Goal: Navigation & Orientation: Understand site structure

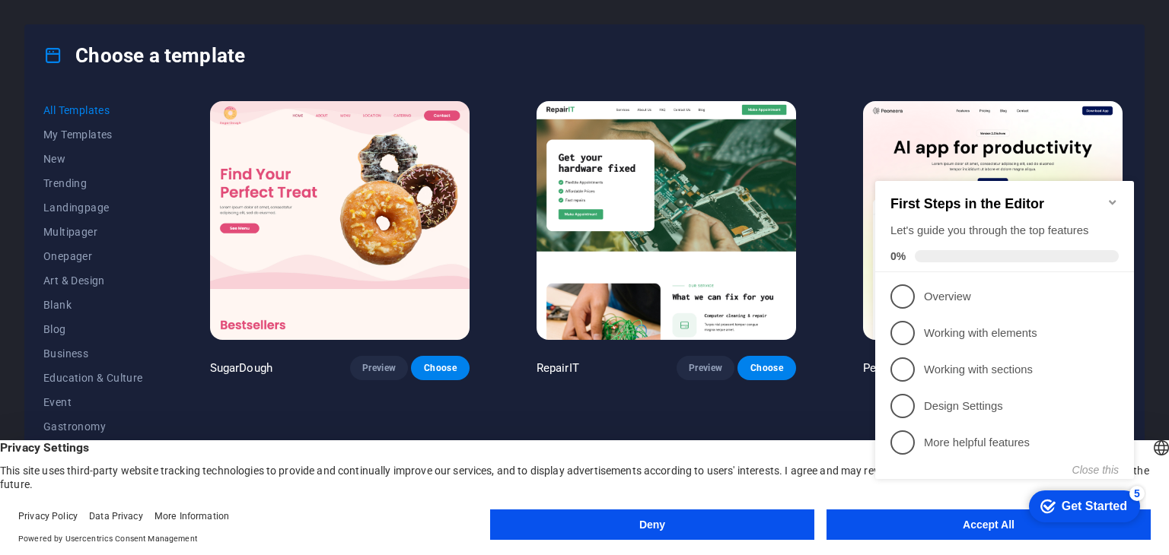
click div "checkmark Get Started 5 First Steps in the Editor Let's guide you through the t…"
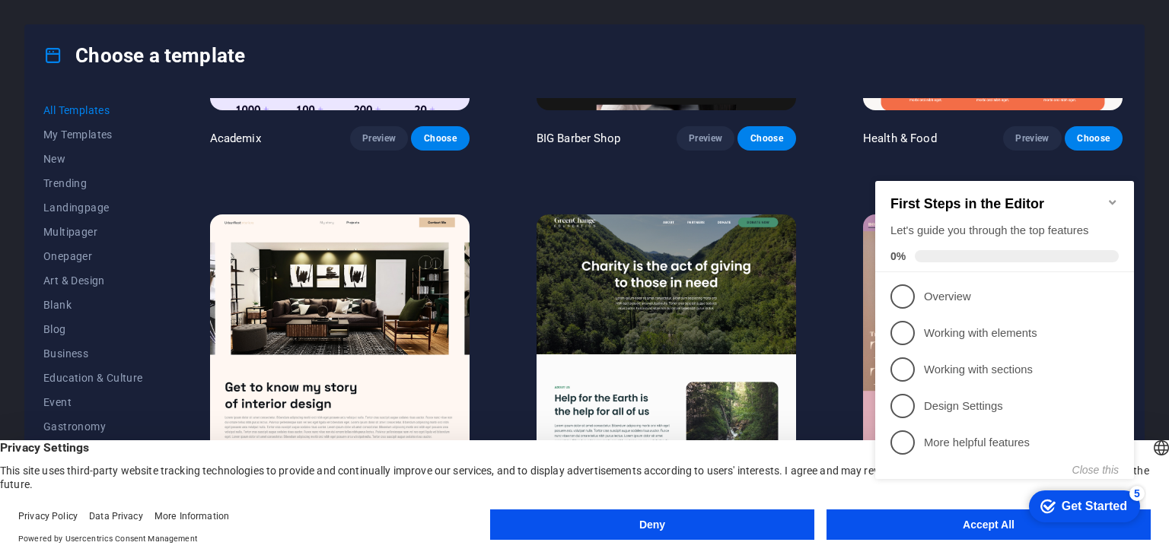
scroll to position [1609, 0]
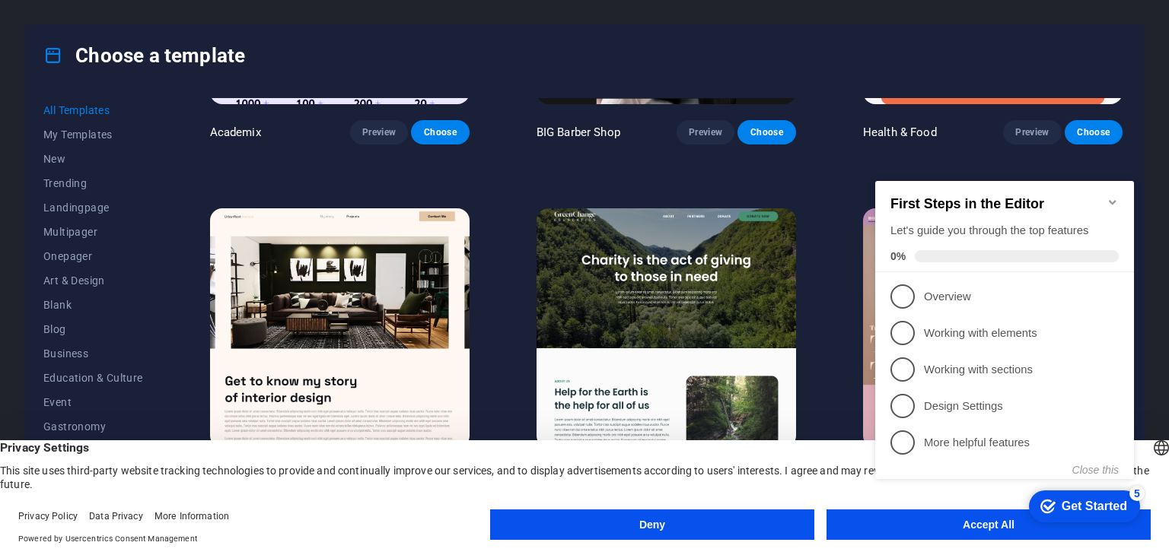
drag, startPoint x: 1122, startPoint y: 100, endPoint x: 264, endPoint y: 21, distance: 861.9
click at [902, 331] on span "2" at bounding box center [902, 333] width 24 height 24
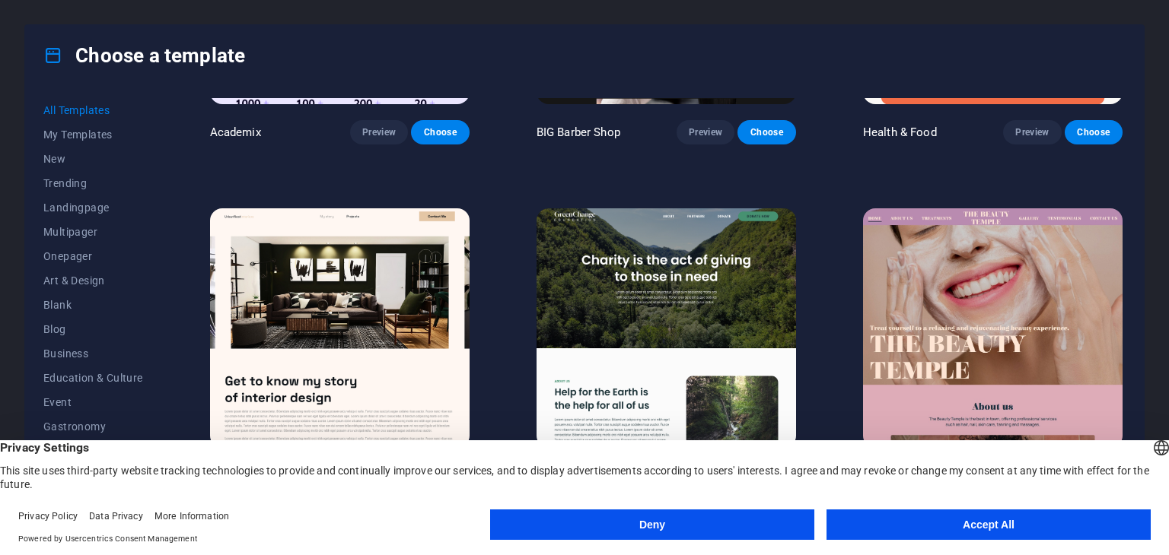
scroll to position [0, 0]
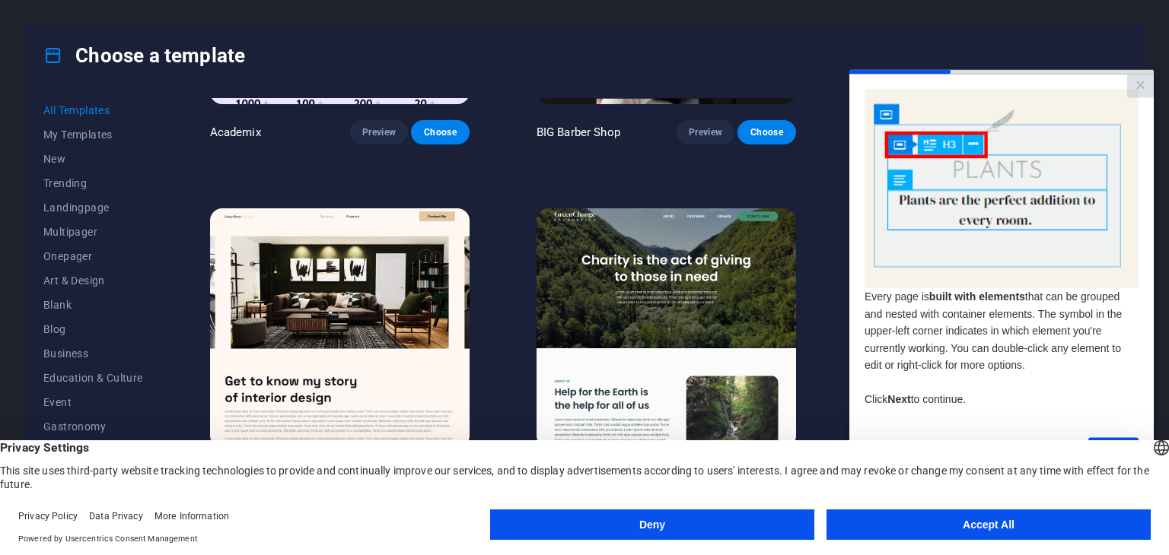
click at [966, 167] on img at bounding box center [1001, 188] width 274 height 199
click at [1144, 212] on cue "Every page is built with elements that can be grouped and nested with container…" at bounding box center [1001, 277] width 304 height 406
click at [739, 289] on img at bounding box center [665, 327] width 259 height 239
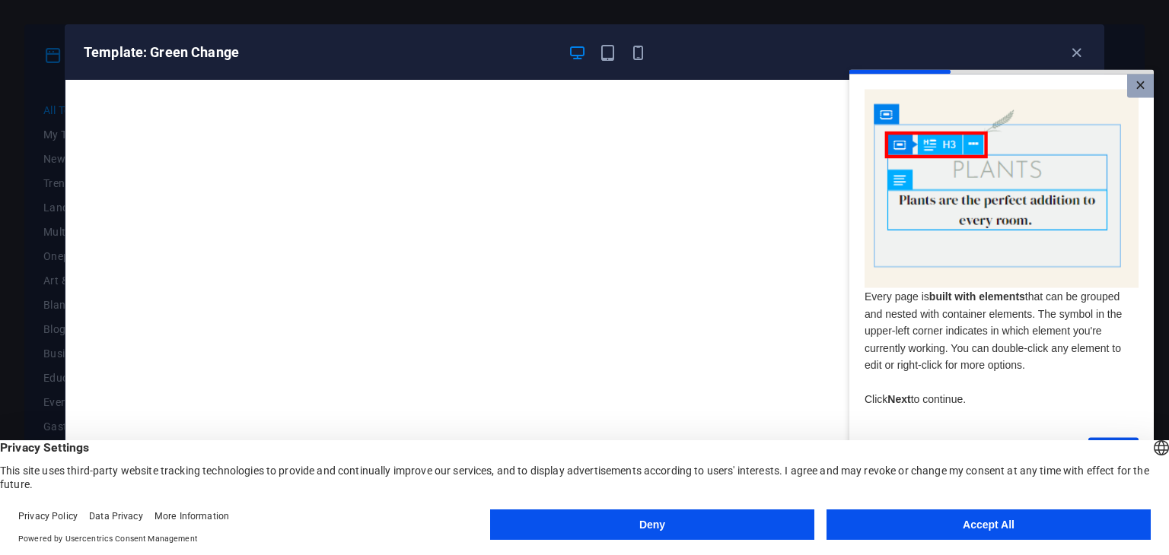
click at [1138, 82] on link "×" at bounding box center [1140, 86] width 27 height 24
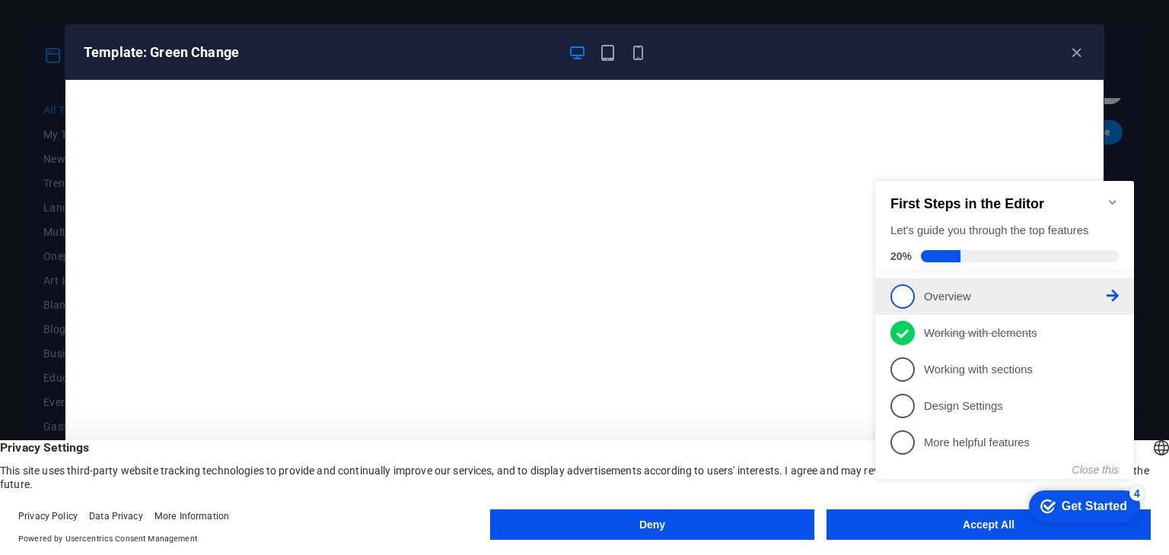
click at [905, 292] on span "1" at bounding box center [902, 297] width 24 height 24
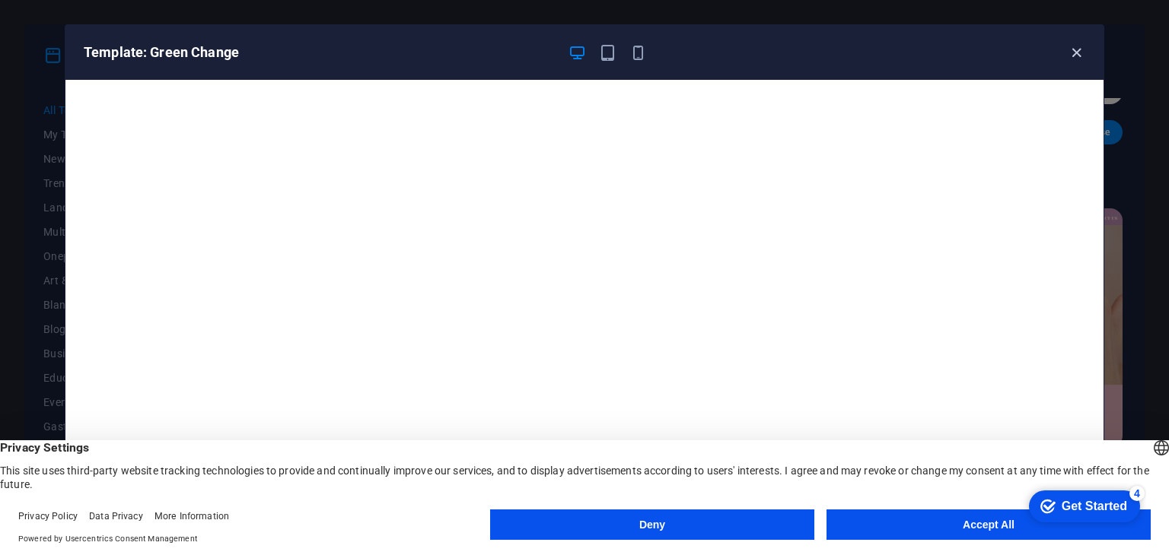
click at [1074, 53] on icon "button" at bounding box center [1075, 52] width 17 height 17
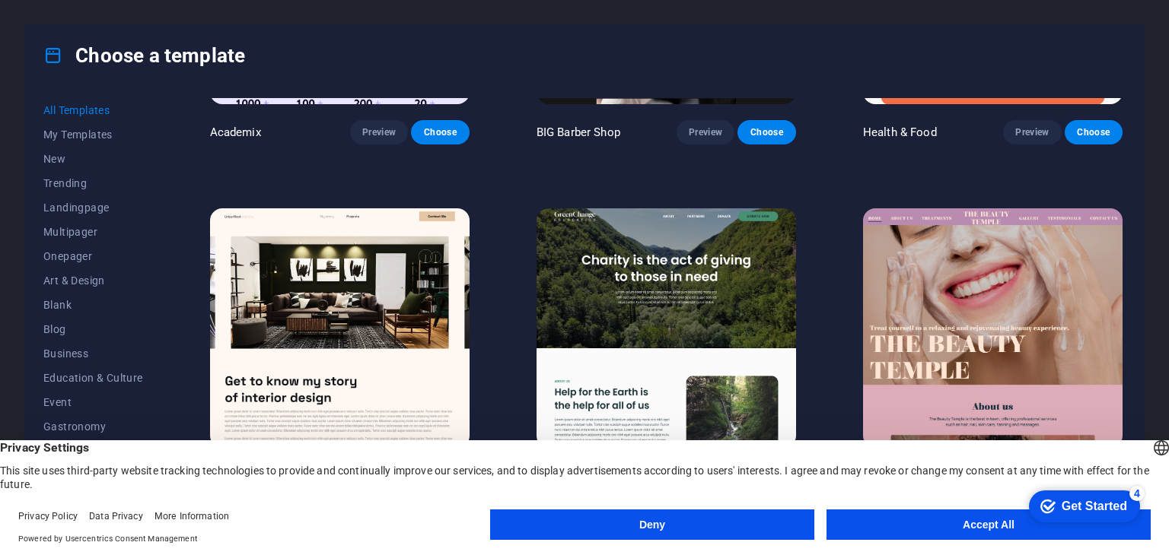
click at [981, 526] on button "Accept All" at bounding box center [988, 525] width 324 height 30
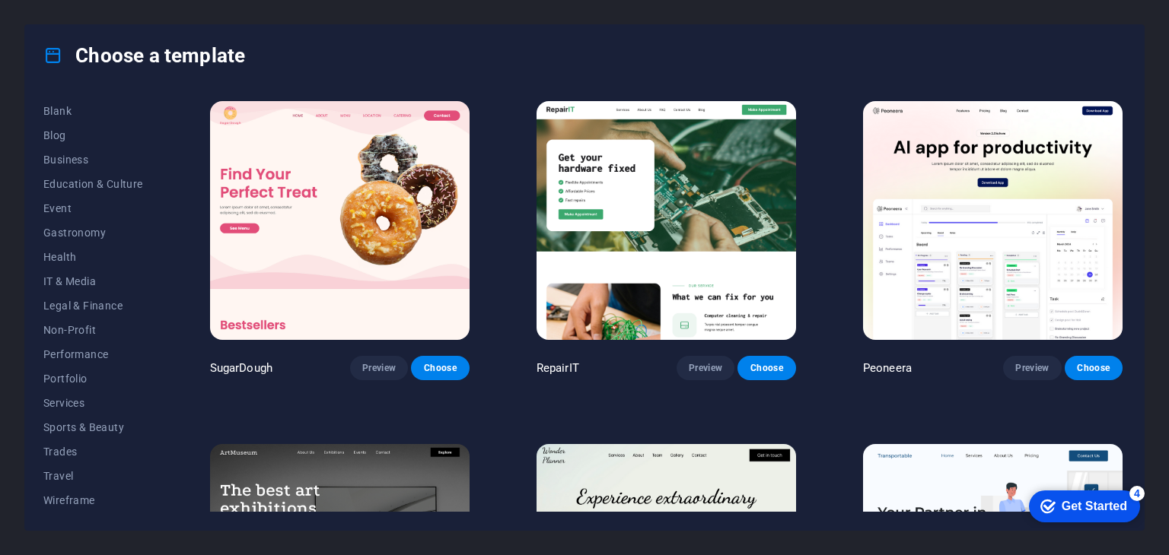
scroll to position [195, 0]
drag, startPoint x: 159, startPoint y: 488, endPoint x: 155, endPoint y: 406, distance: 83.0
click at [155, 406] on div "All Templates My Templates New Trending Landingpage Multipager Onepager Art & D…" at bounding box center [102, 305] width 118 height 414
drag, startPoint x: 158, startPoint y: 412, endPoint x: 161, endPoint y: 336, distance: 76.1
click at [161, 336] on div "All Templates My Templates New Trending Landingpage Multipager Onepager Art & D…" at bounding box center [102, 305] width 118 height 414
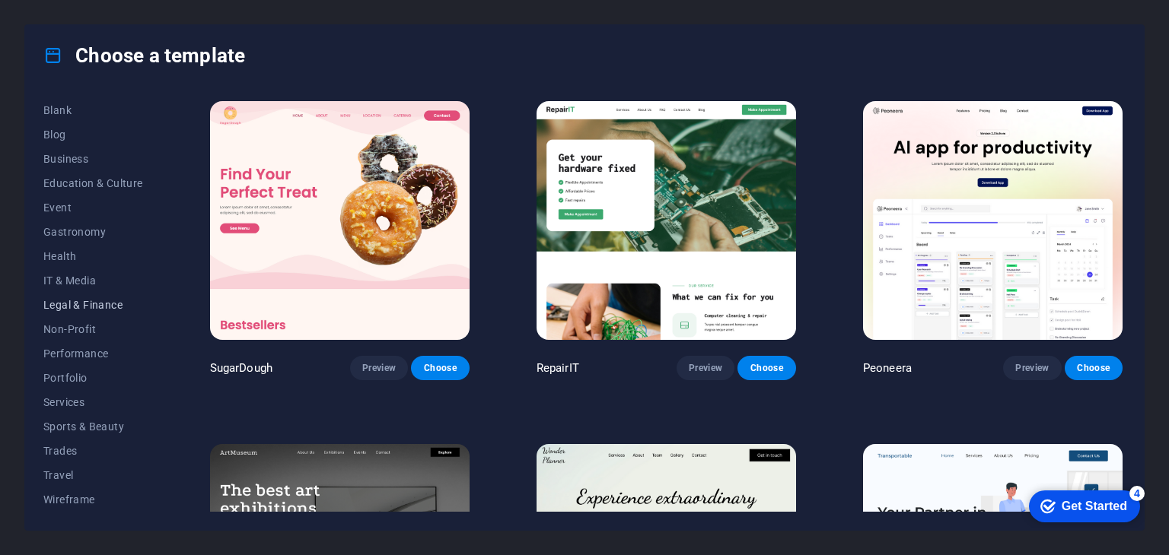
click at [103, 305] on span "Legal & Finance" at bounding box center [93, 305] width 100 height 12
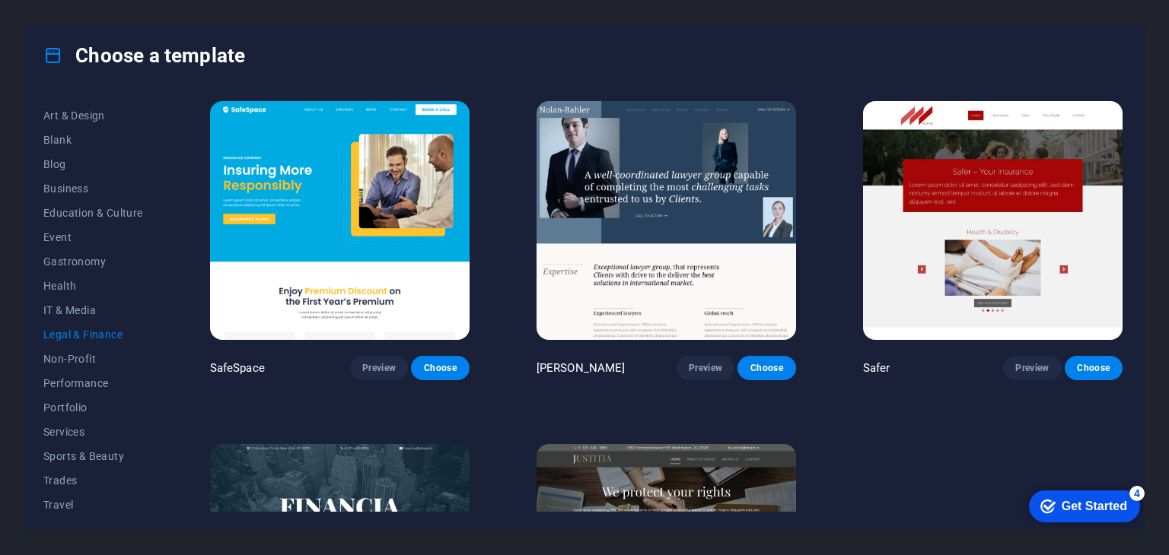
scroll to position [164, 0]
